Goal: Task Accomplishment & Management: Manage account settings

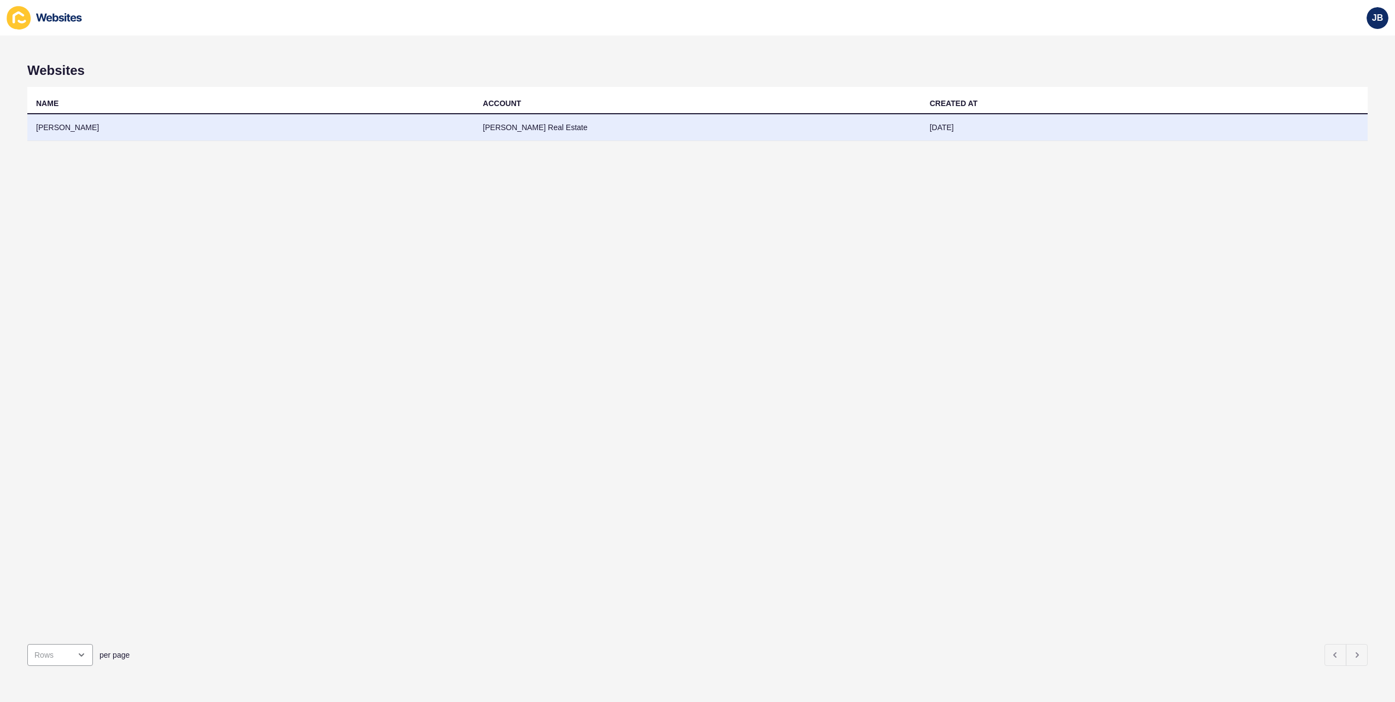
click at [519, 128] on td "[PERSON_NAME] Real Estate" at bounding box center [697, 127] width 447 height 27
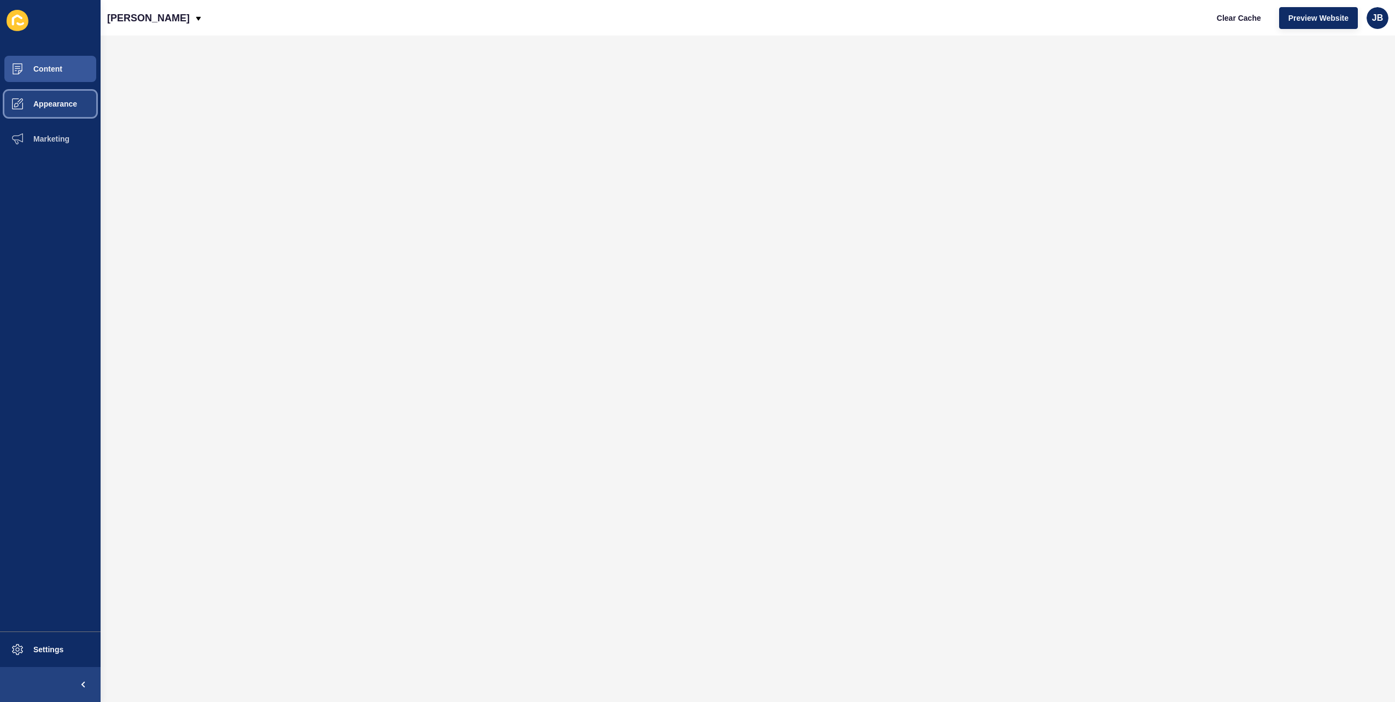
click at [45, 98] on button "Appearance" at bounding box center [50, 103] width 101 height 35
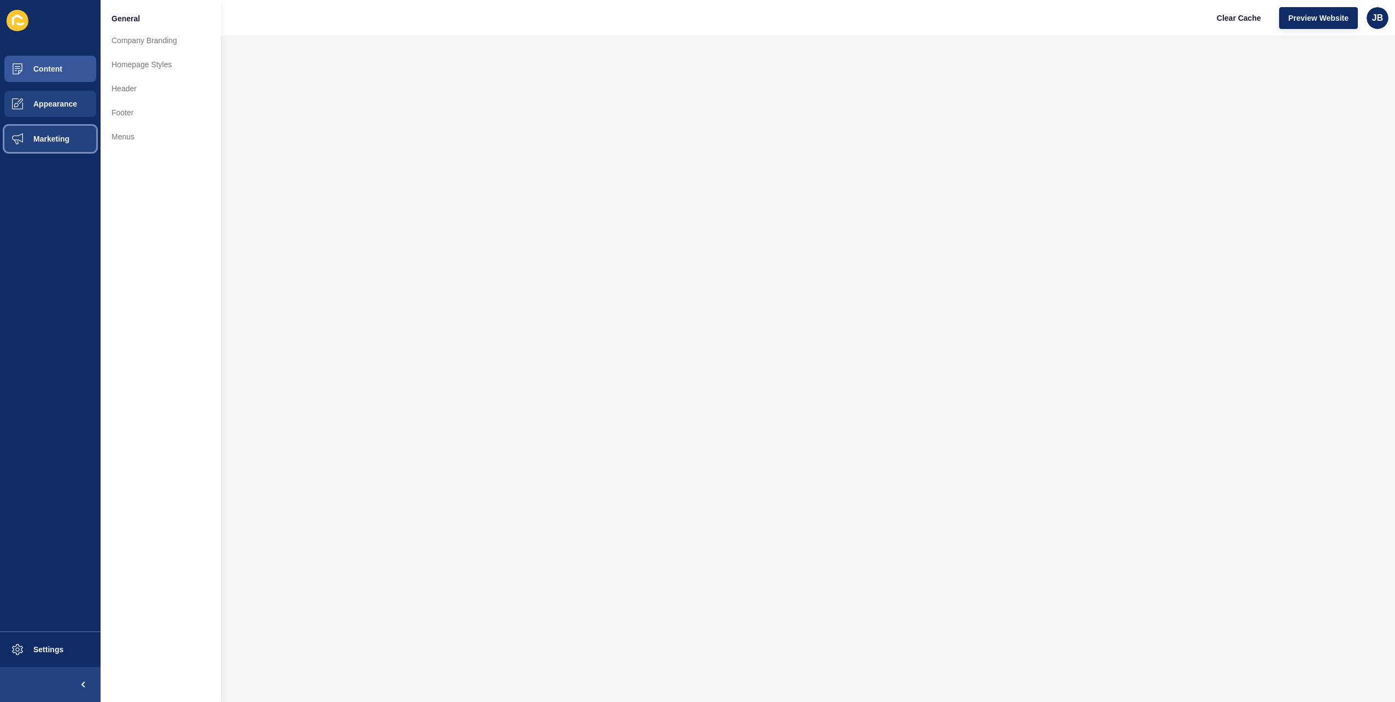
click at [37, 126] on button "Marketing" at bounding box center [50, 138] width 101 height 35
click at [52, 646] on span "Settings" at bounding box center [30, 649] width 65 height 9
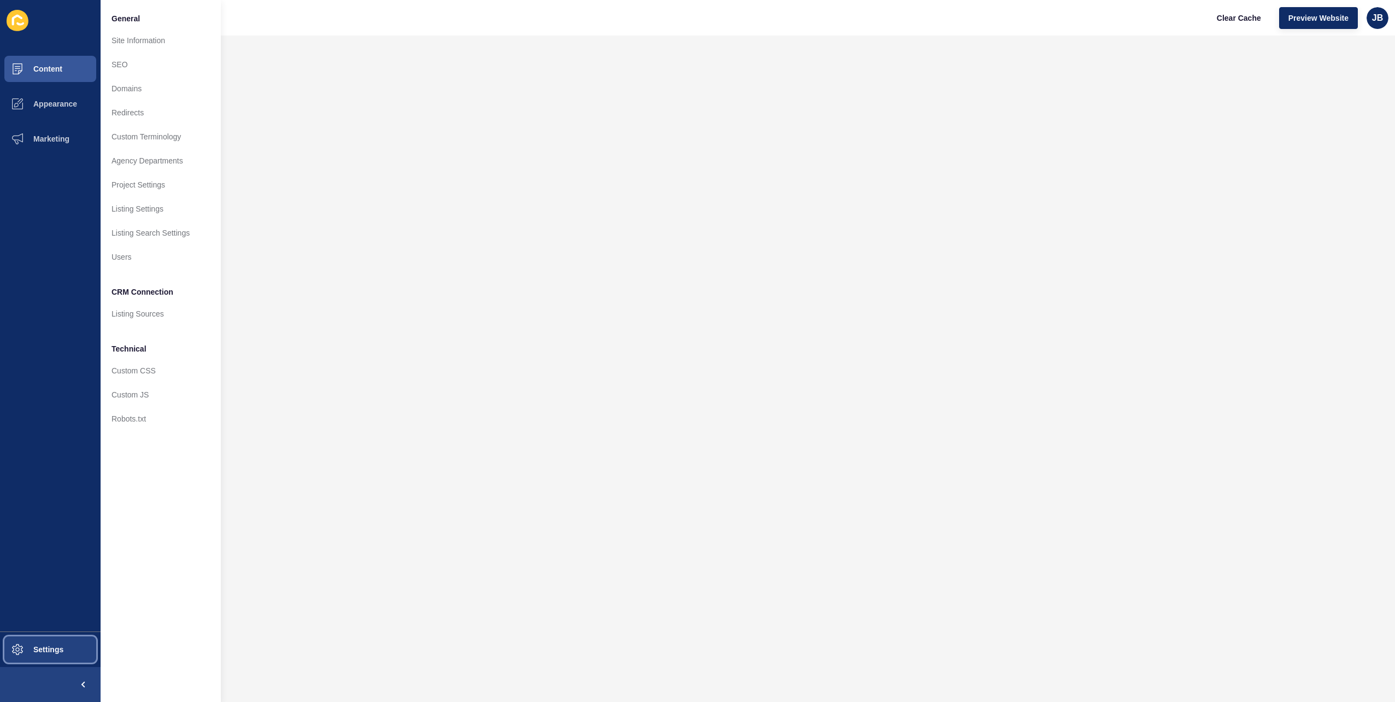
click at [56, 649] on span "Settings" at bounding box center [30, 649] width 65 height 9
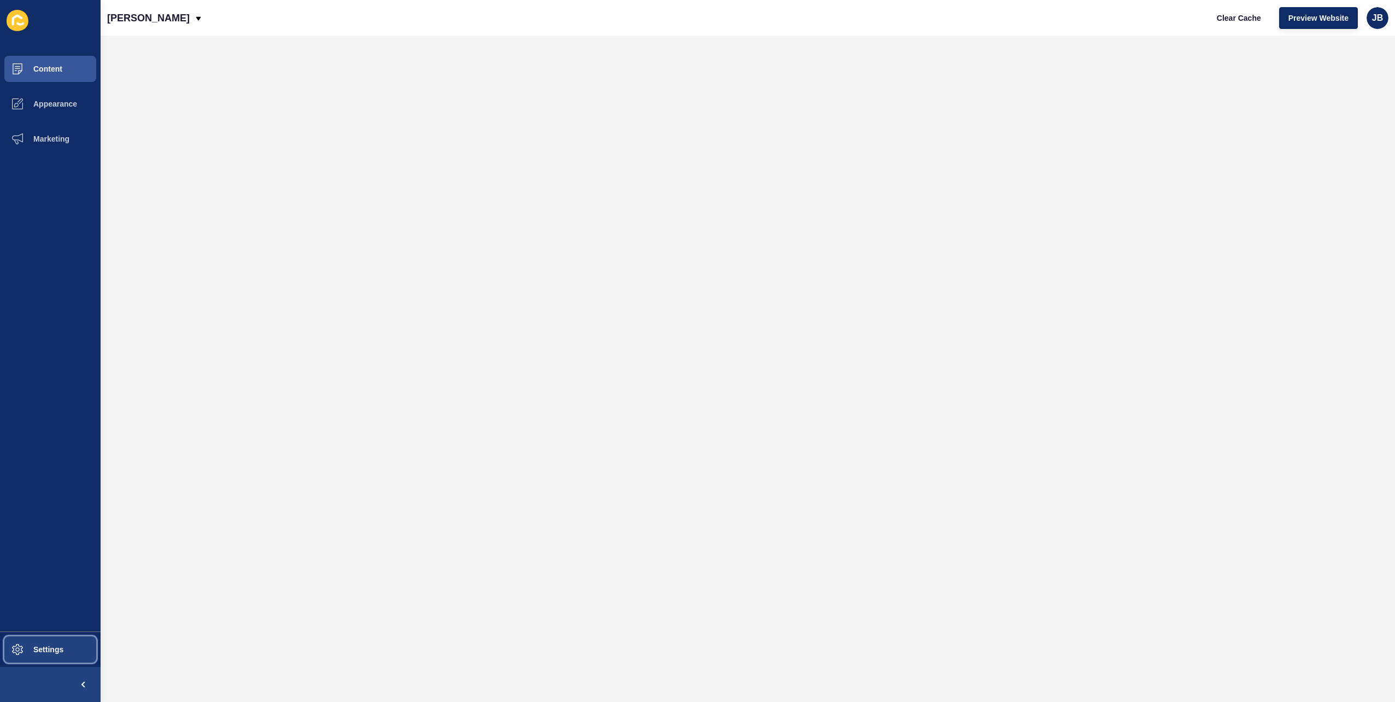
click at [55, 649] on span "Settings" at bounding box center [30, 649] width 65 height 9
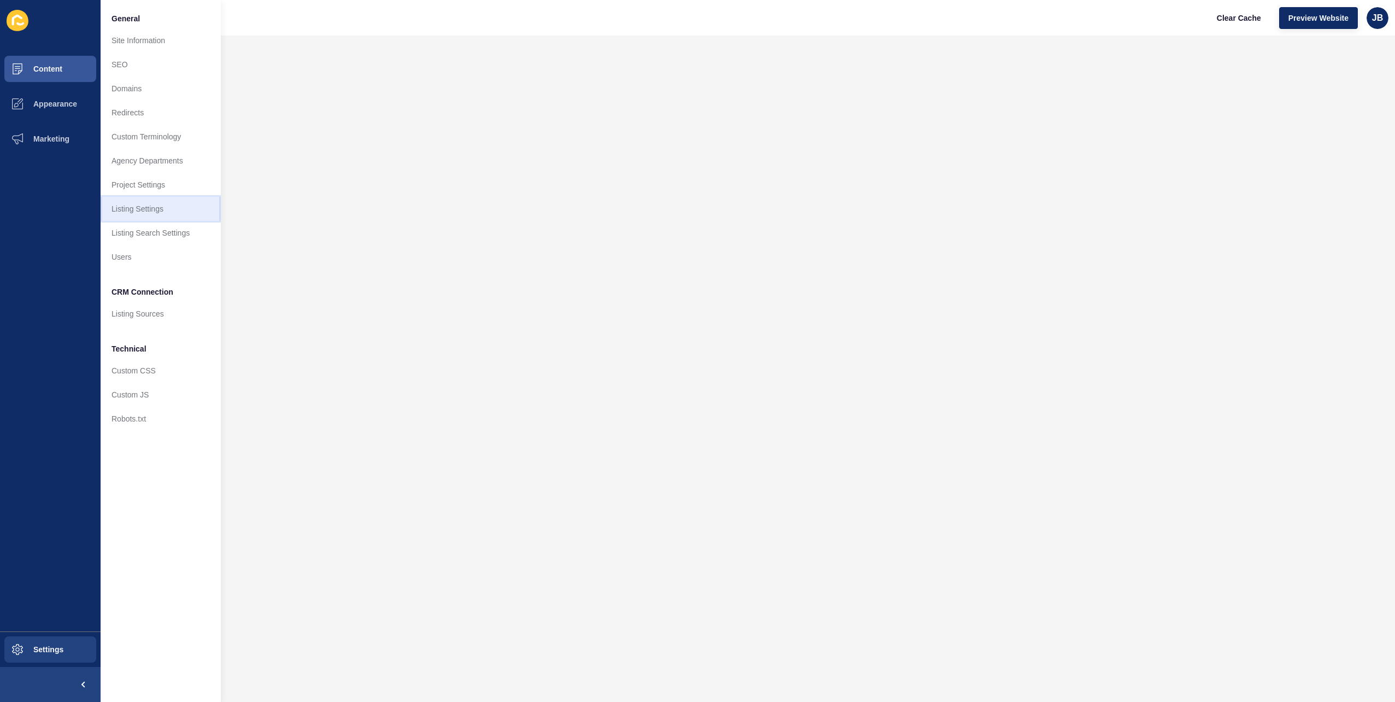
click at [139, 213] on link "Listing Settings" at bounding box center [161, 209] width 120 height 24
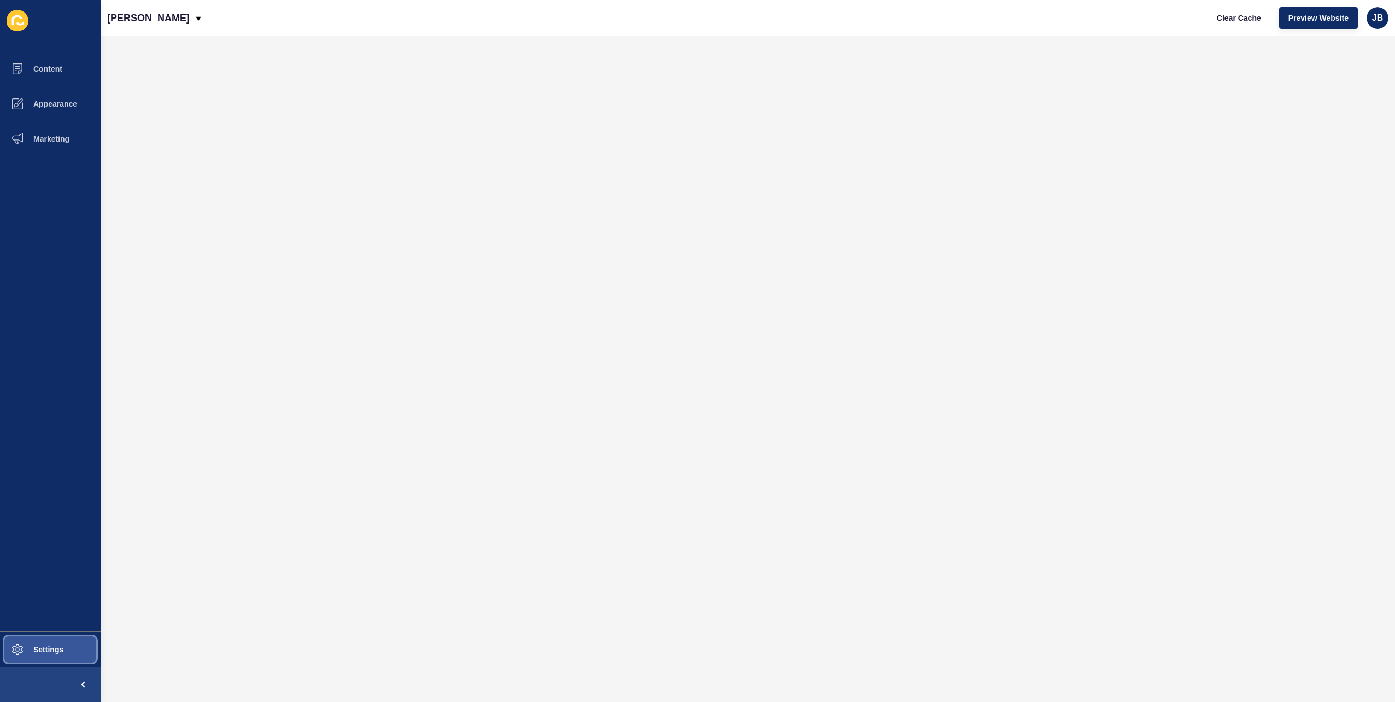
click at [33, 657] on span at bounding box center [17, 649] width 35 height 35
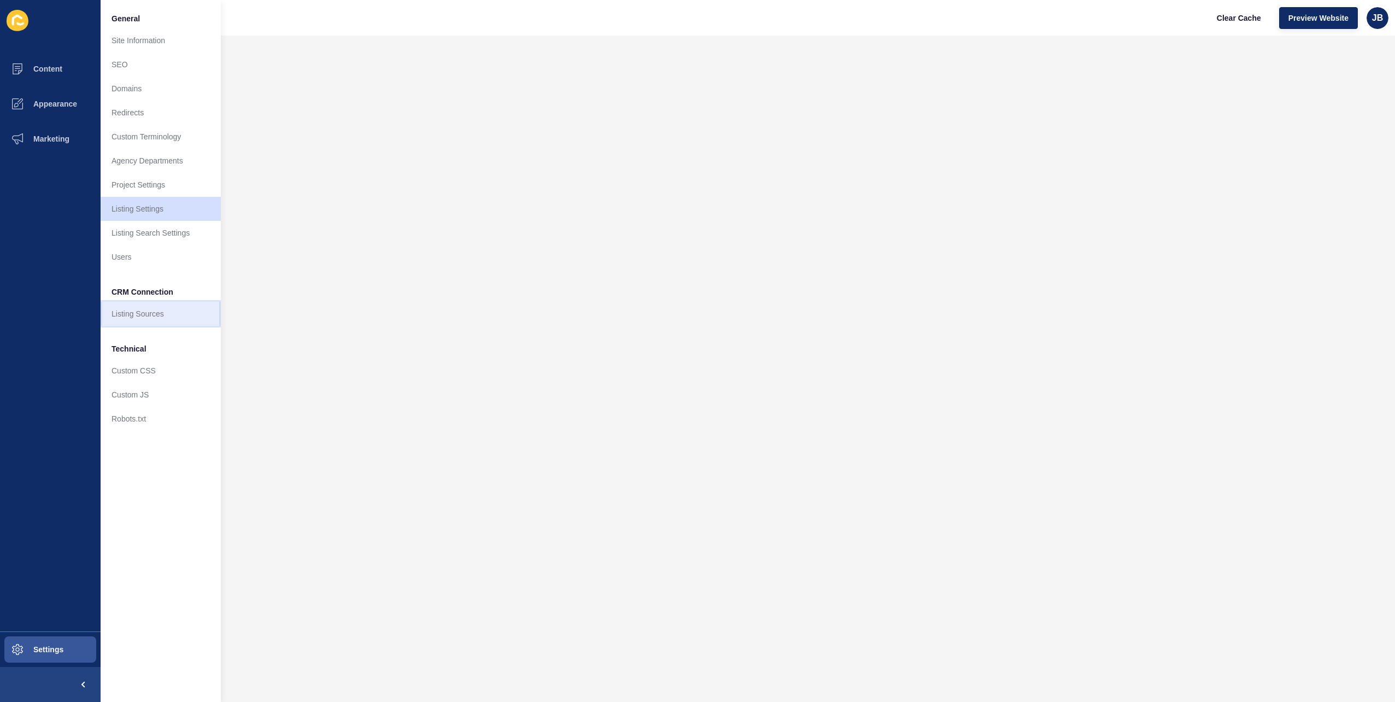
click at [153, 316] on link "Listing Sources" at bounding box center [161, 314] width 120 height 24
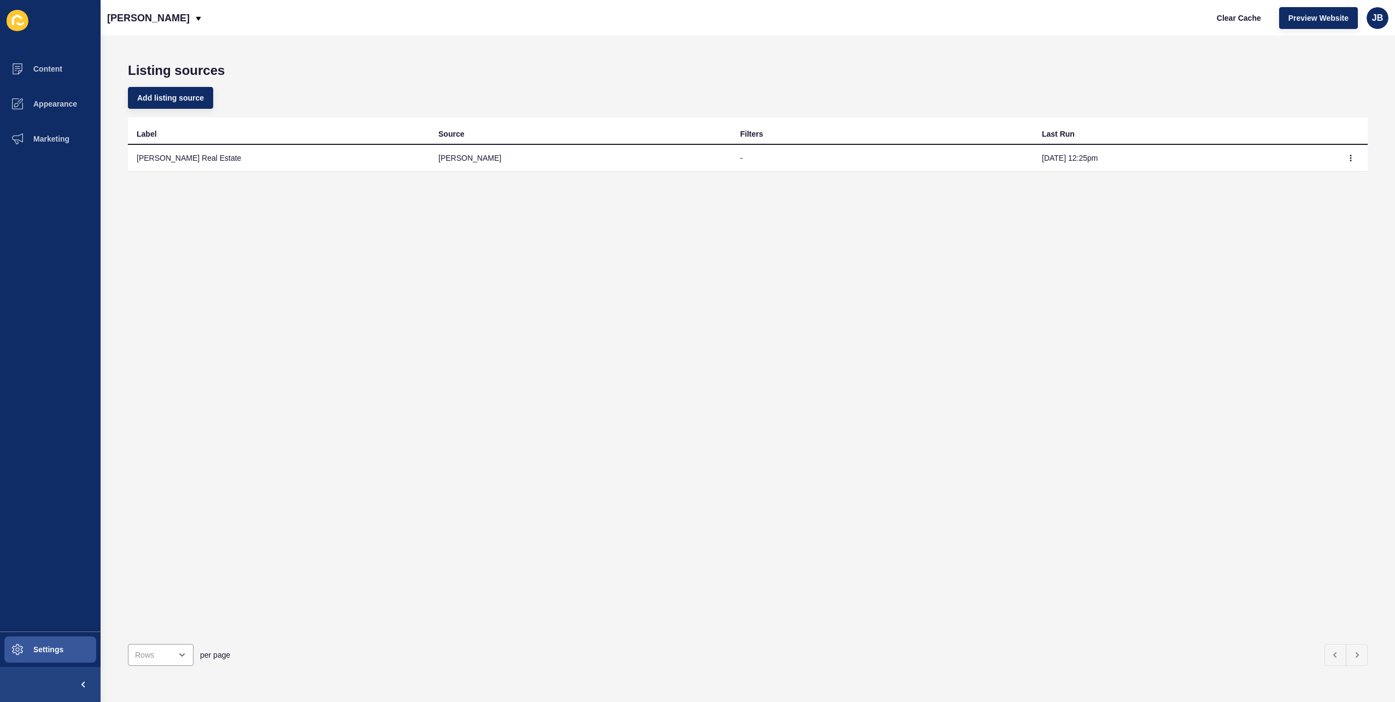
drag, startPoint x: 1096, startPoint y: 155, endPoint x: 1053, endPoint y: 158, distance: 43.8
click at [1014, 155] on tr "[PERSON_NAME] Real Estate [PERSON_NAME] - [DATE] 12:25pm" at bounding box center [748, 158] width 1240 height 27
copy tr "[DATE] 12:25pm"
click at [1347, 159] on icon "button" at bounding box center [1350, 158] width 7 height 7
click at [1318, 179] on link "Sync now" at bounding box center [1312, 180] width 77 height 24
